Goal: Complete application form

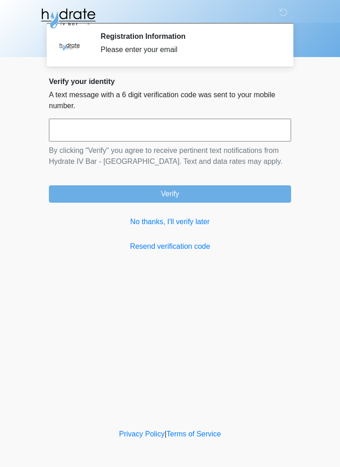
click at [181, 217] on link "No thanks, I'll verify later" at bounding box center [170, 222] width 242 height 11
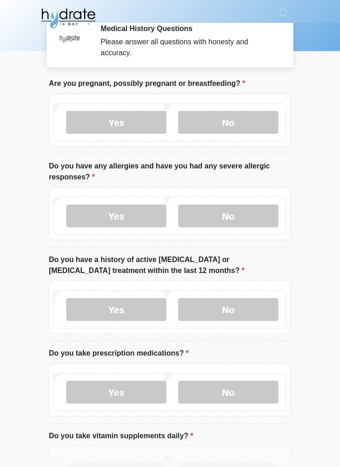
scroll to position [2, 0]
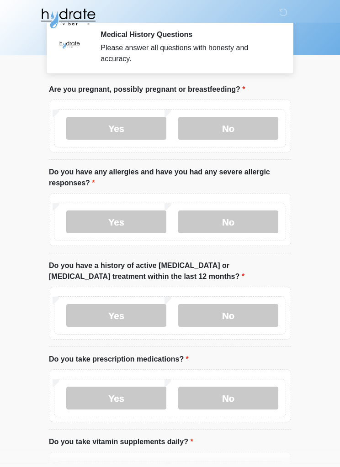
click at [268, 128] on label "No" at bounding box center [228, 128] width 100 height 23
click at [266, 219] on label "No" at bounding box center [228, 222] width 100 height 23
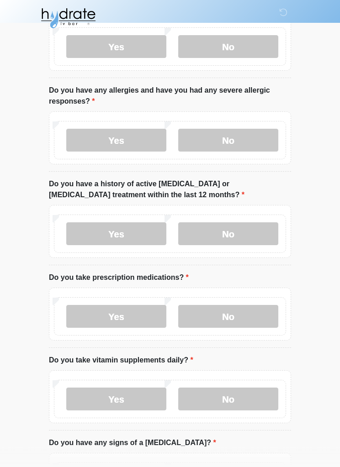
scroll to position [84, 0]
click at [258, 239] on label "No" at bounding box center [228, 234] width 100 height 23
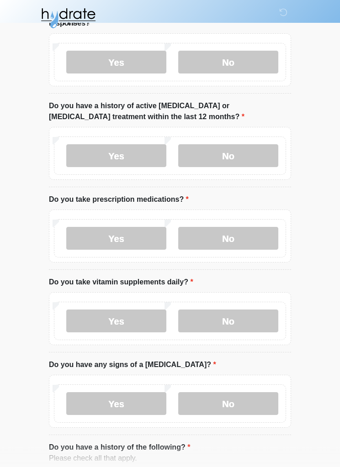
click at [136, 241] on label "Yes" at bounding box center [116, 239] width 100 height 23
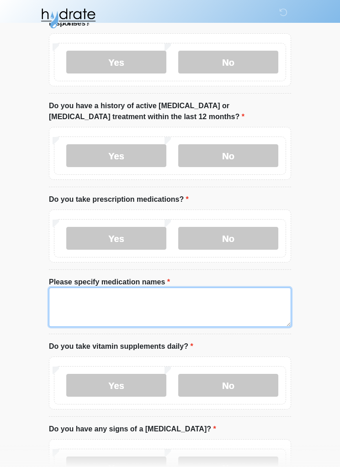
click at [225, 299] on textarea "Please specify medication names" at bounding box center [170, 307] width 242 height 39
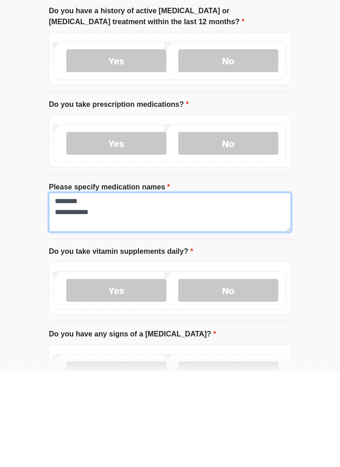
click at [260, 288] on textarea "**********" at bounding box center [170, 307] width 242 height 39
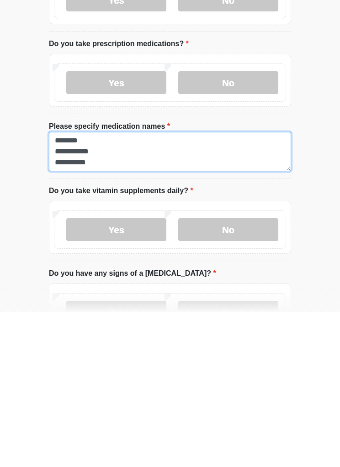
scroll to position [163, 0]
type textarea "**********"
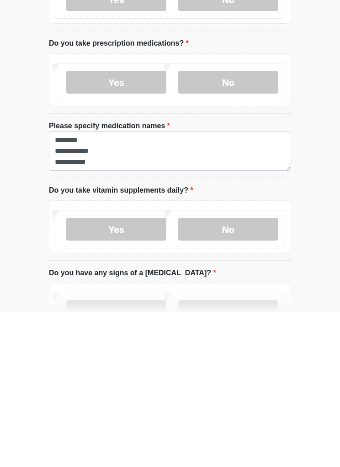
click at [253, 373] on label "No" at bounding box center [228, 384] width 100 height 23
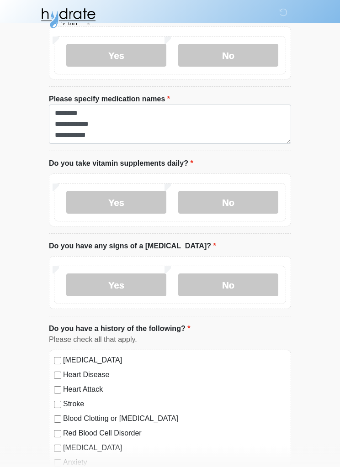
scroll to position [345, 0]
click at [263, 280] on label "No" at bounding box center [228, 285] width 100 height 23
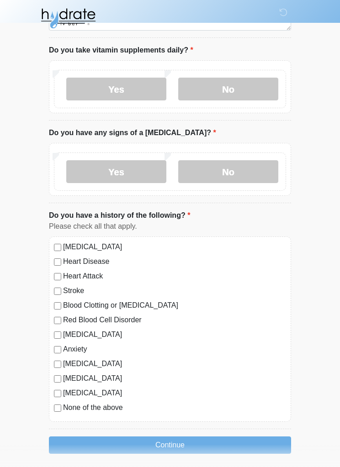
scroll to position [462, 0]
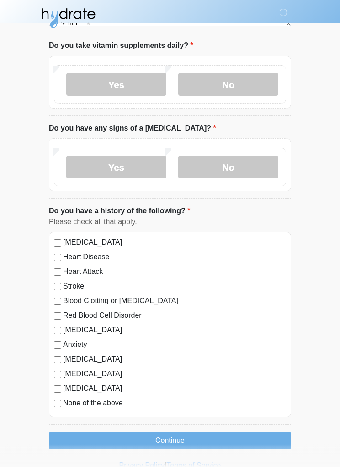
click at [270, 438] on button "Continue" at bounding box center [170, 441] width 242 height 17
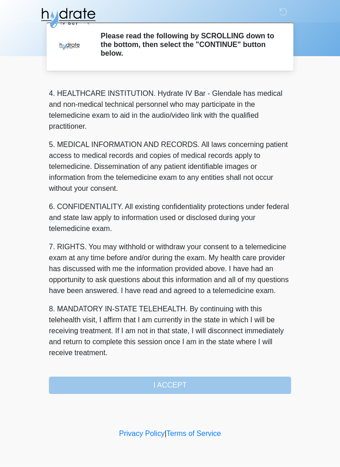
scroll to position [267, 0]
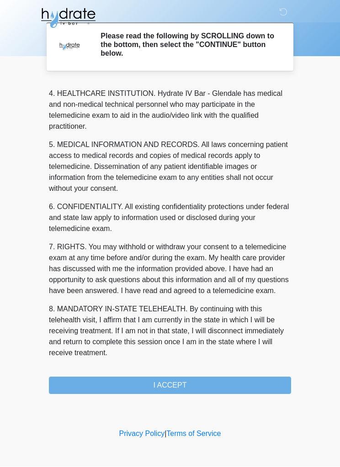
click at [250, 382] on button "I ACCEPT" at bounding box center [170, 385] width 242 height 17
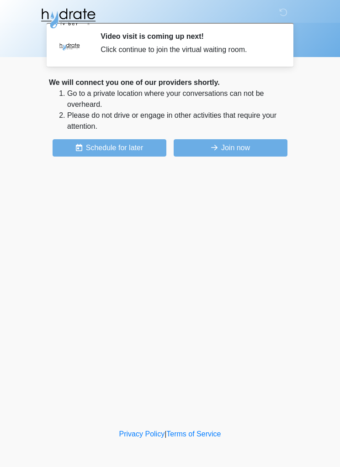
click at [258, 146] on button "Join now" at bounding box center [231, 147] width 114 height 17
